Goal: Task Accomplishment & Management: Use online tool/utility

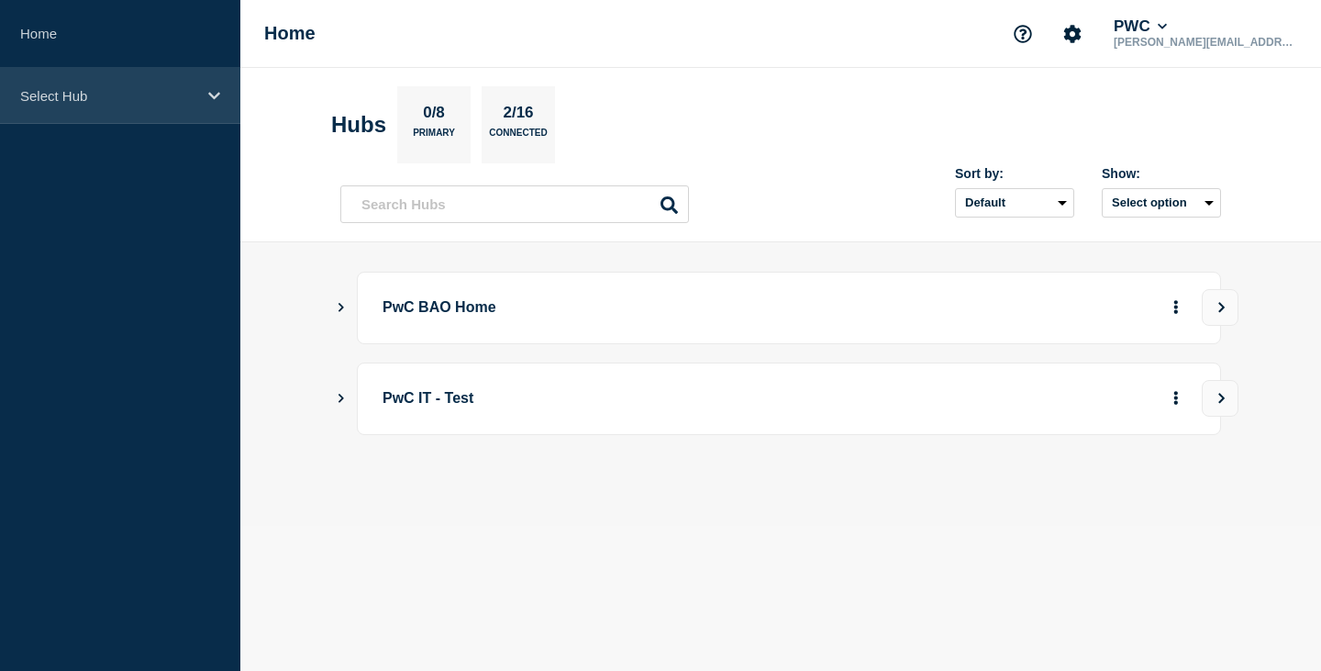
click at [162, 105] on div "Select Hub" at bounding box center [120, 96] width 240 height 56
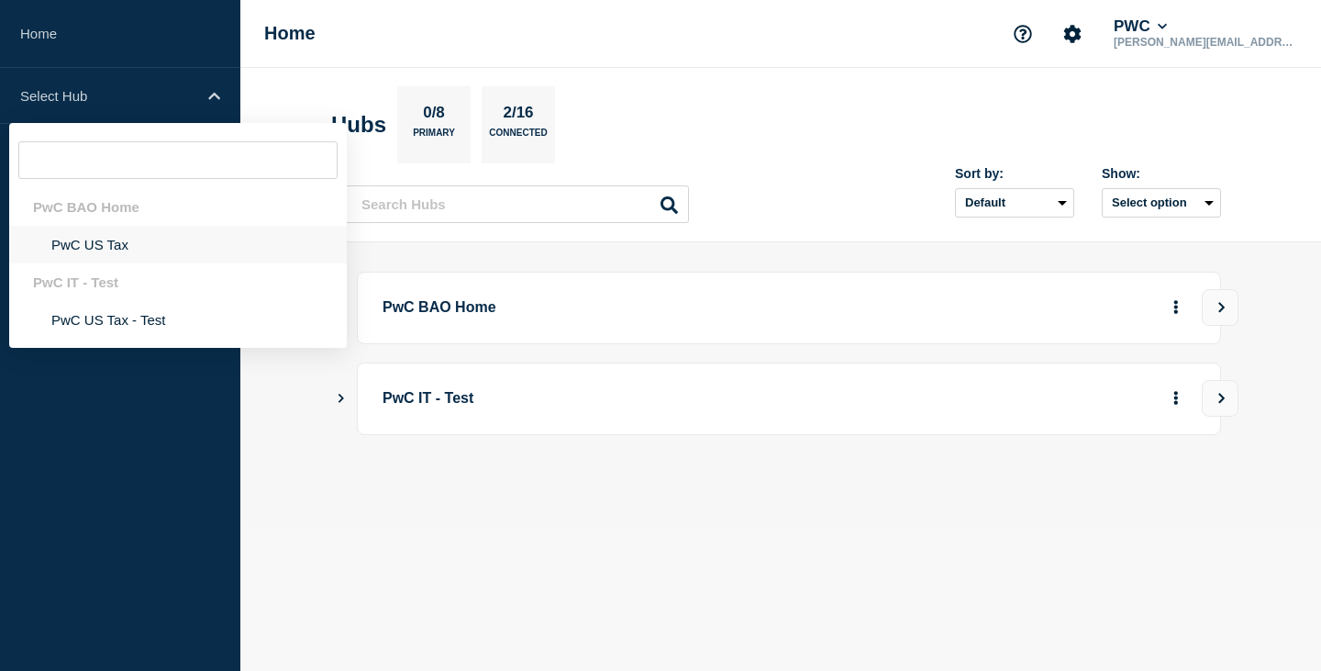
click at [87, 242] on li "PwC US Tax" at bounding box center [178, 245] width 338 height 38
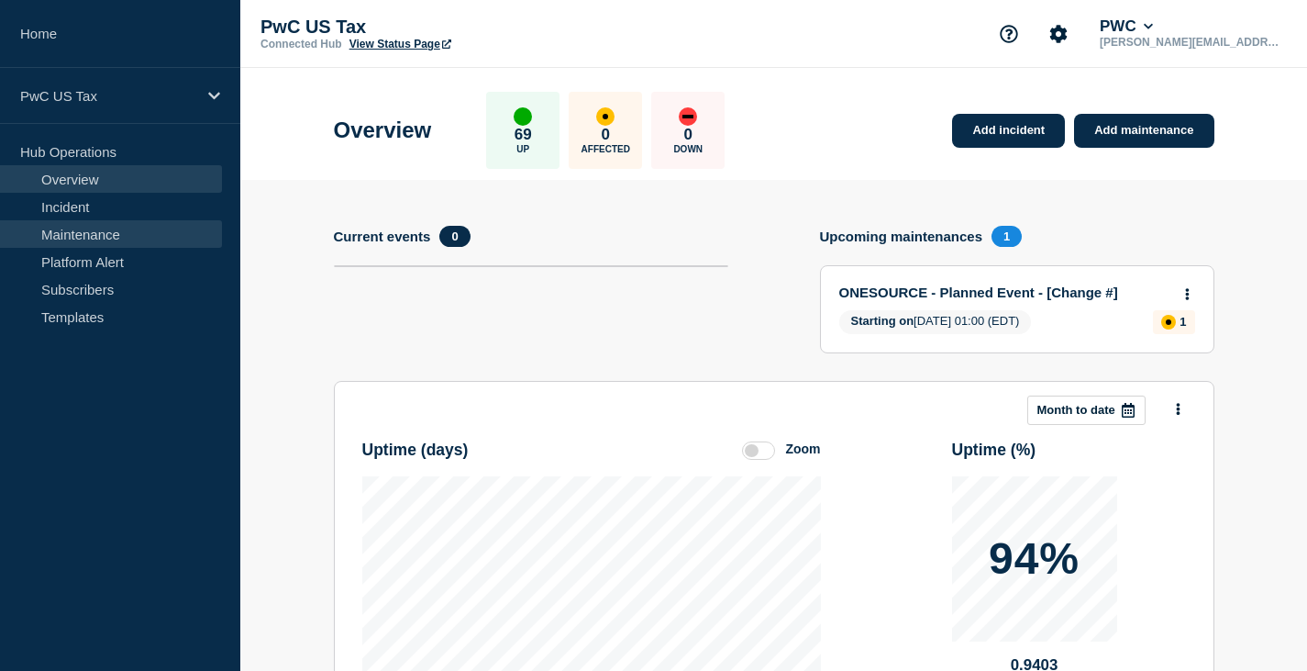
click at [76, 232] on link "Maintenance" at bounding box center [111, 234] width 222 height 28
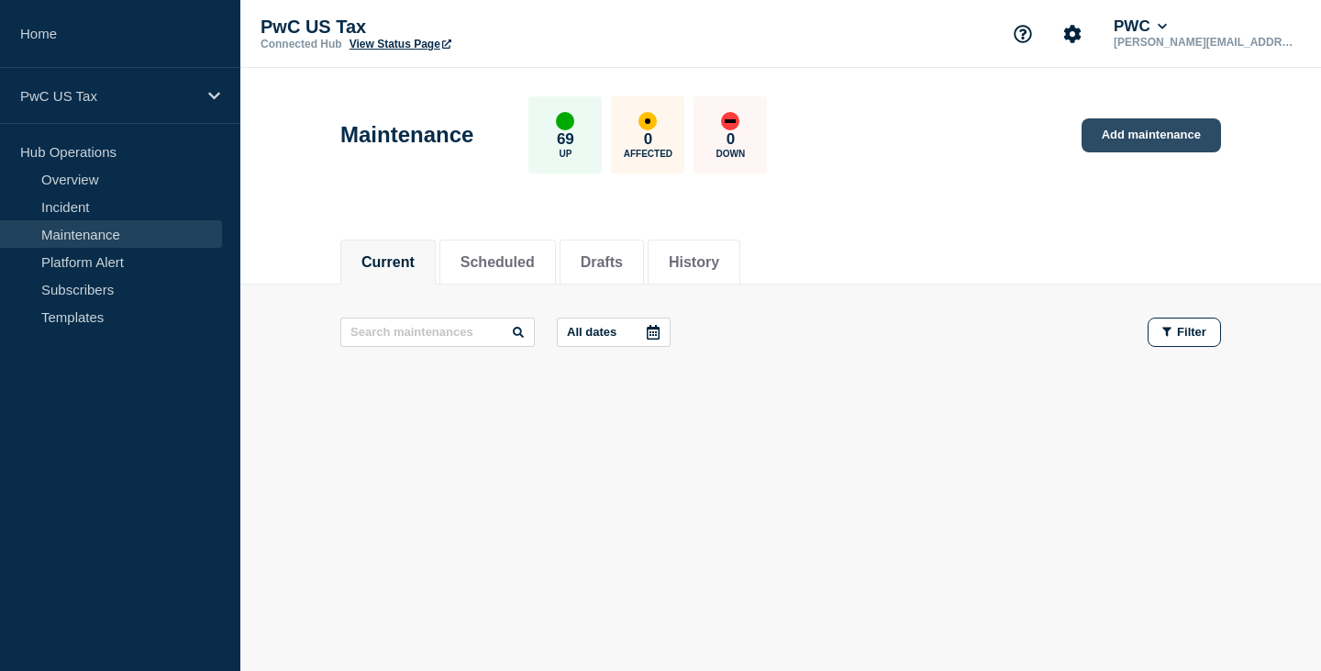
click at [1159, 134] on link "Add maintenance" at bounding box center [1151, 135] width 139 height 34
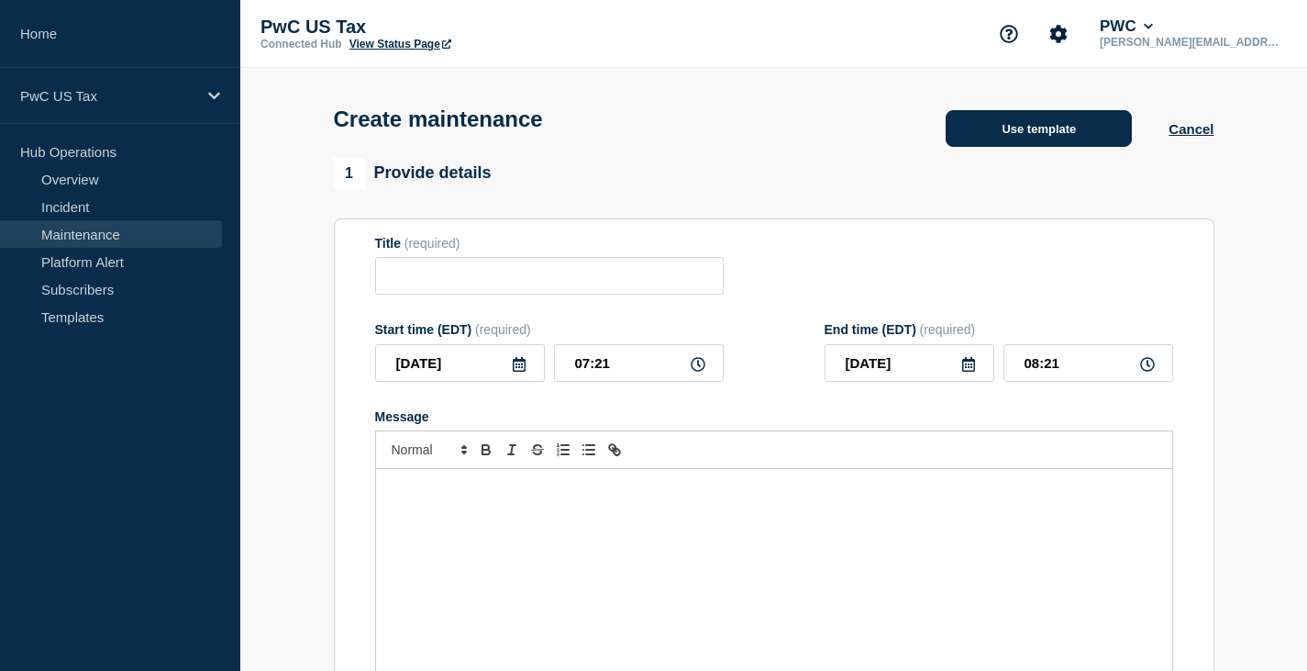
click at [1026, 128] on button "Use template" at bounding box center [1039, 128] width 186 height 37
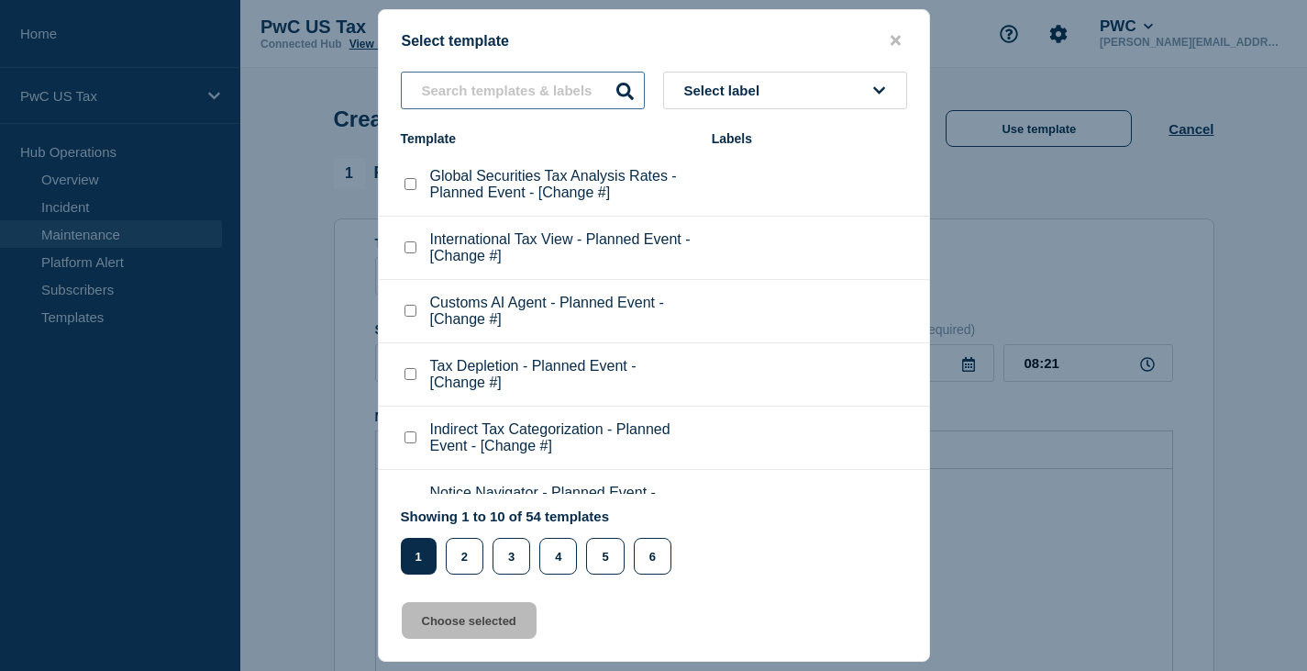
click at [460, 90] on input "text" at bounding box center [523, 91] width 244 height 38
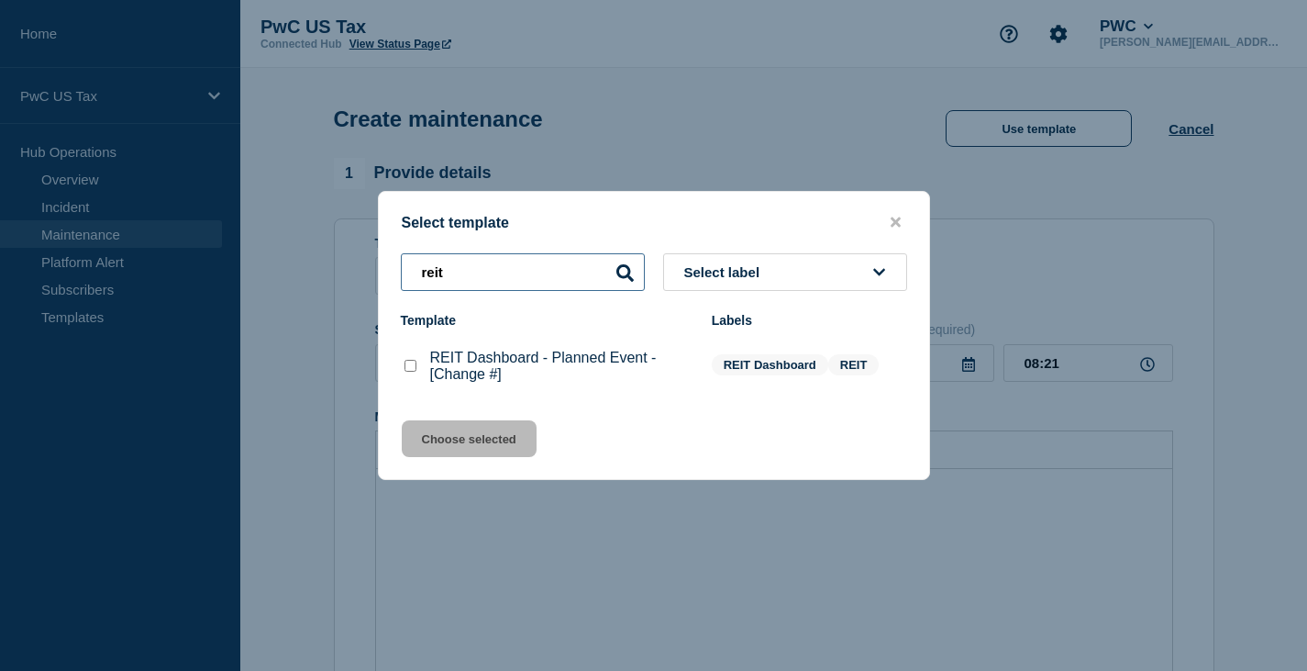
type input "reit"
click at [414, 372] on checkbox"] "REIT Dashboard - Planned Event - [Change #] checkbox" at bounding box center [411, 366] width 12 height 12
checkbox checkbox"] "true"
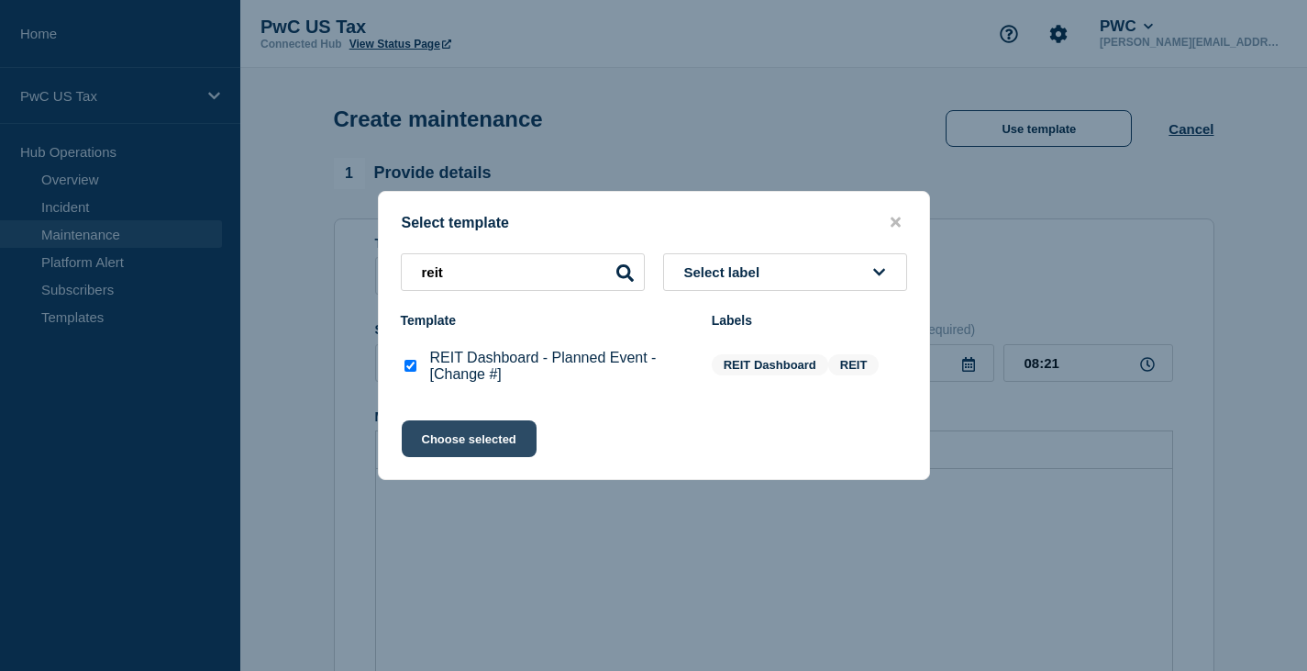
click at [454, 441] on button "Choose selected" at bounding box center [469, 438] width 135 height 37
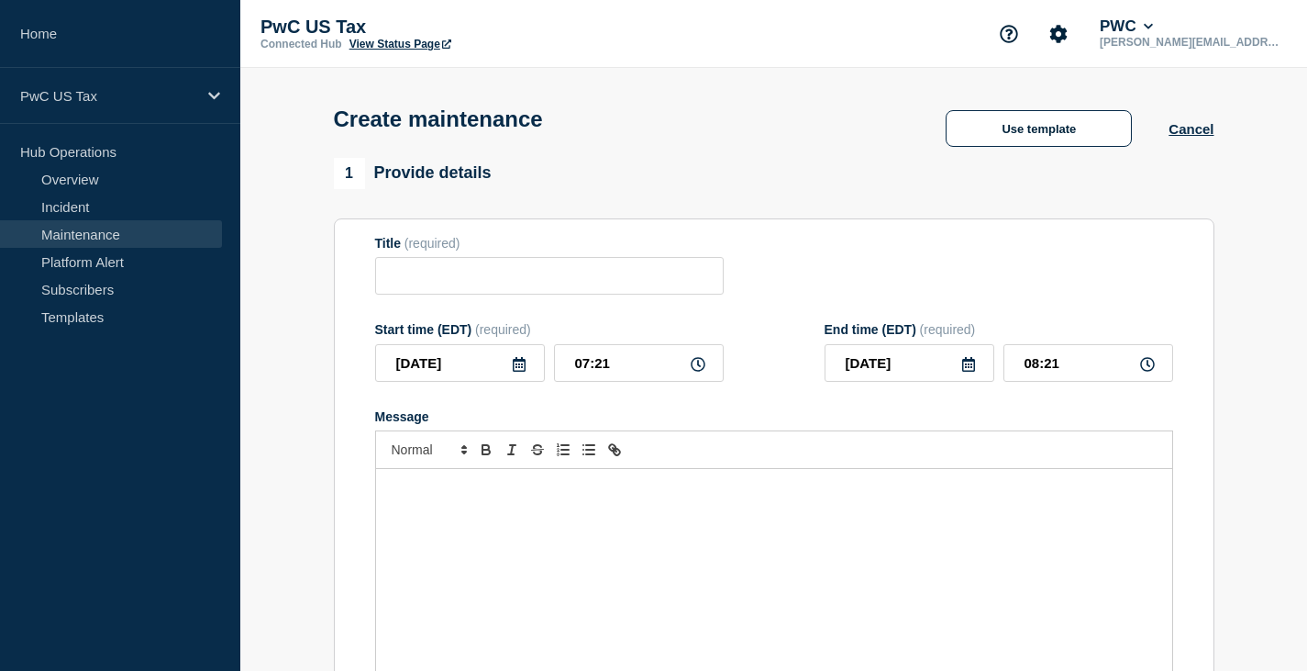
type input "REIT Dashboard - Planned Event - [Change #]"
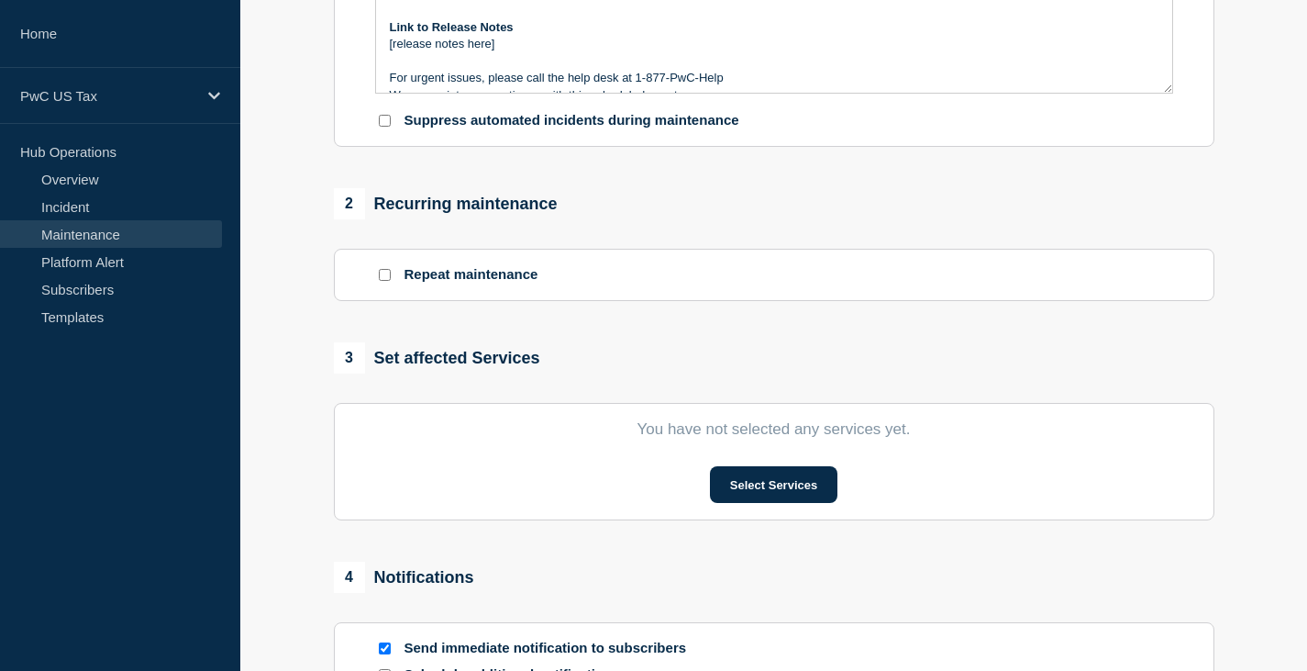
scroll to position [734, 0]
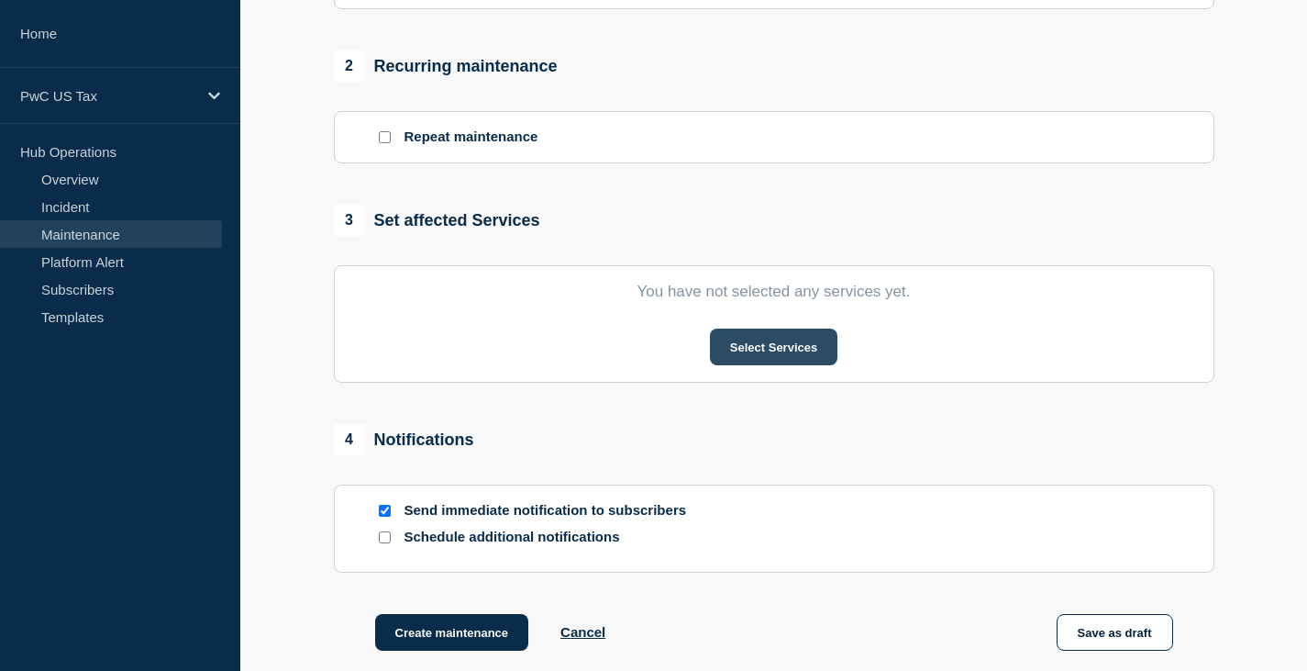
click at [785, 352] on button "Select Services" at bounding box center [774, 346] width 128 height 37
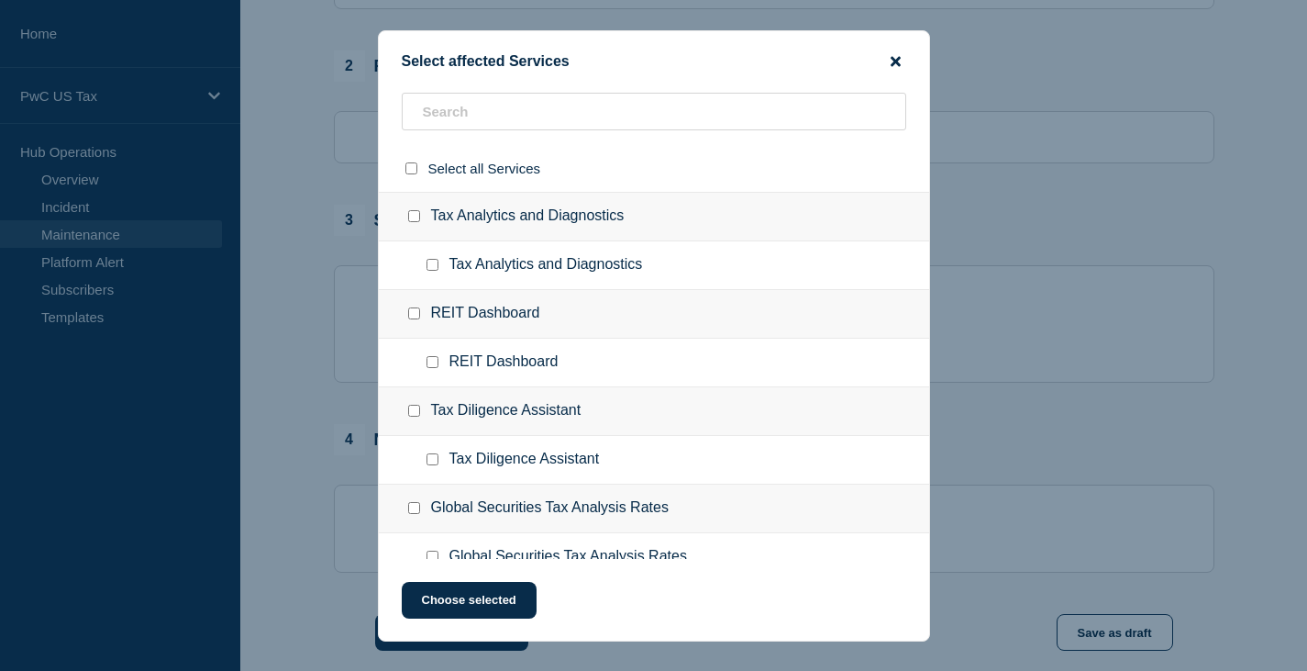
click at [897, 57] on icon "close button" at bounding box center [896, 61] width 10 height 15
